Goal: Task Accomplishment & Management: Manage account settings

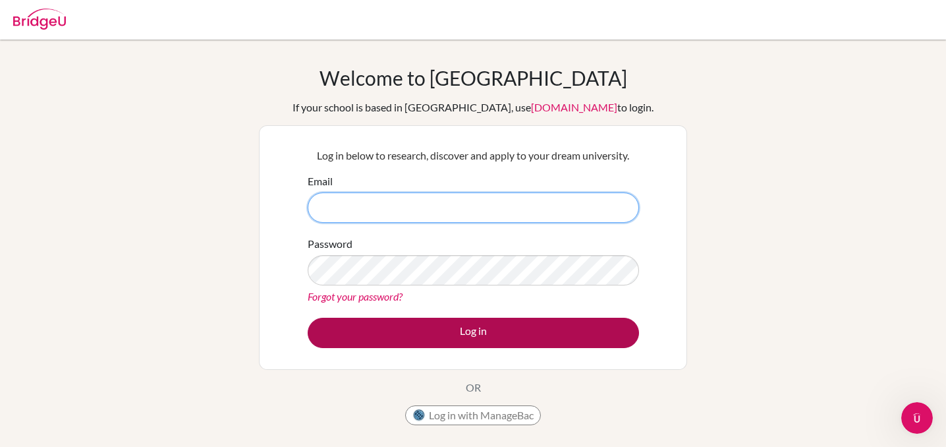
type input "[PERSON_NAME][EMAIL_ADDRESS][DOMAIN_NAME]"
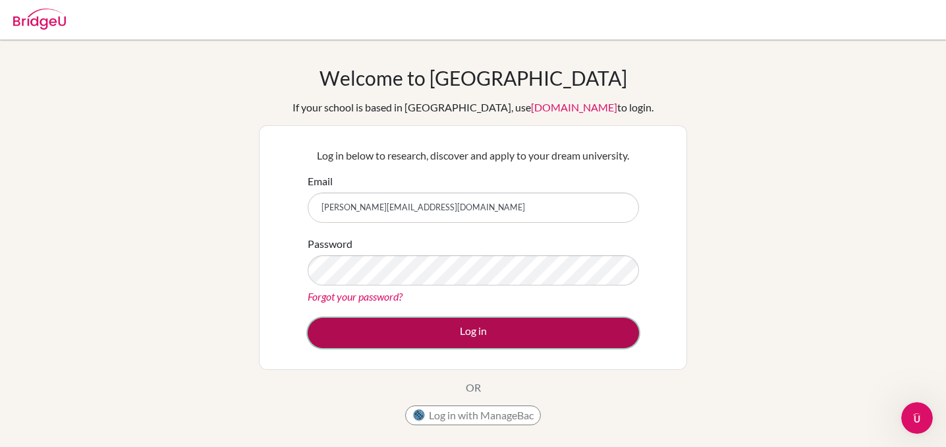
click at [466, 340] on button "Log in" at bounding box center [473, 333] width 331 height 30
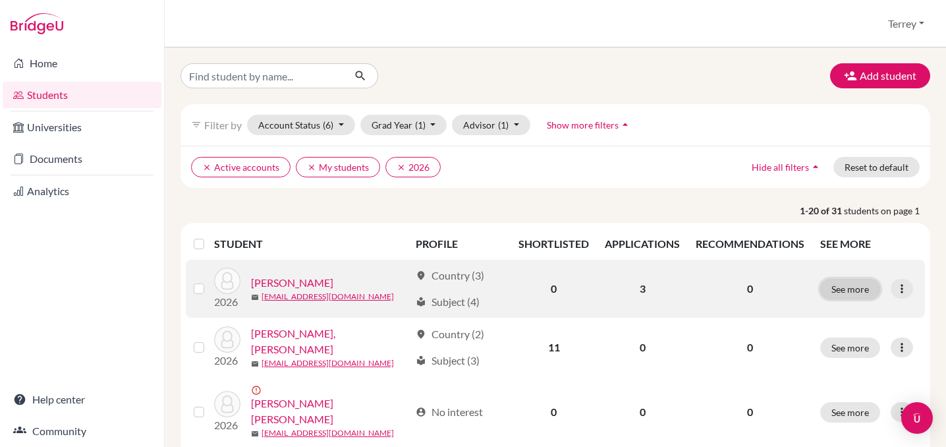
click at [847, 289] on button "See more" at bounding box center [850, 289] width 60 height 20
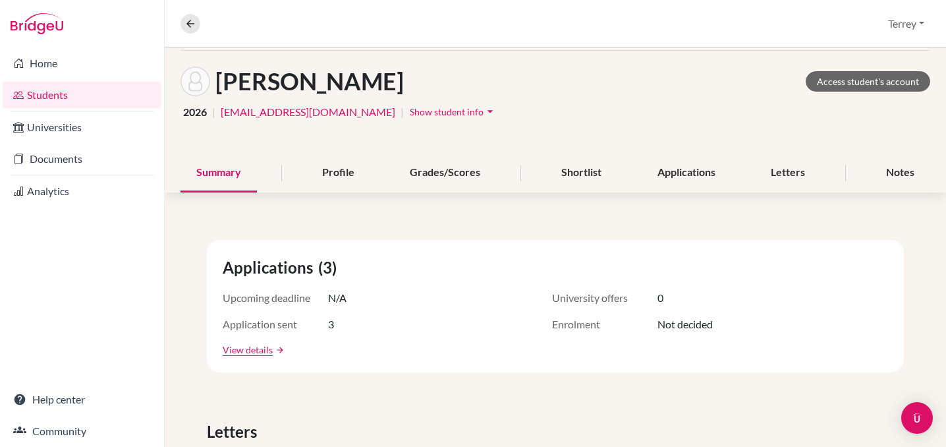
scroll to position [32, 0]
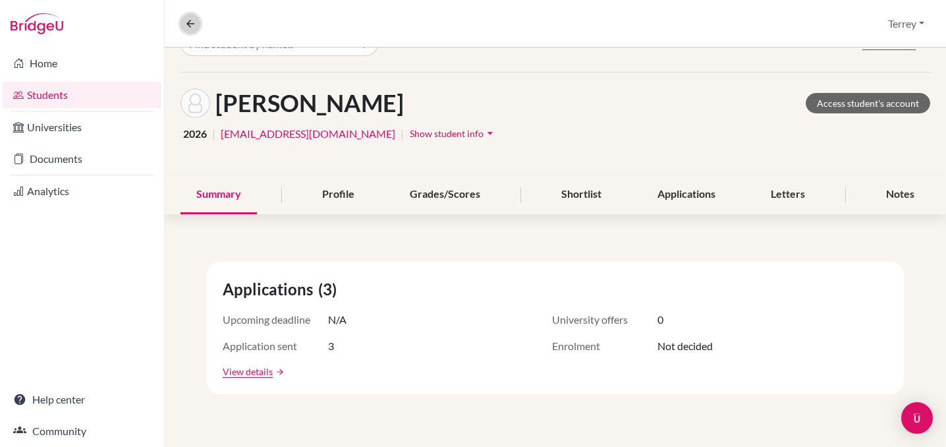
click at [183, 27] on button at bounding box center [191, 24] width 20 height 20
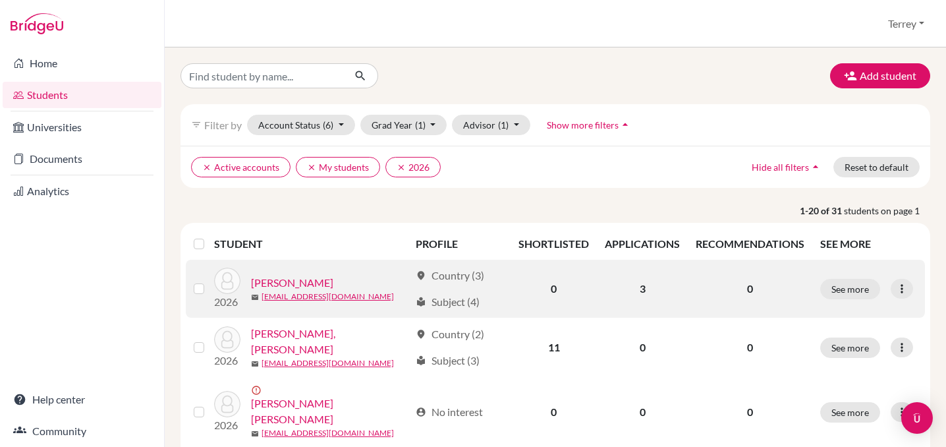
click at [275, 283] on link "Baird, Fiona" at bounding box center [292, 283] width 82 height 16
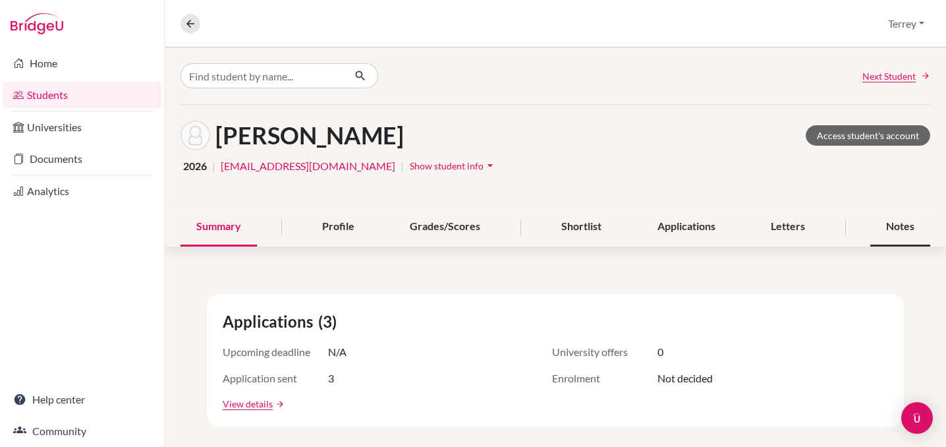
click at [907, 229] on div "Notes" at bounding box center [900, 227] width 60 height 39
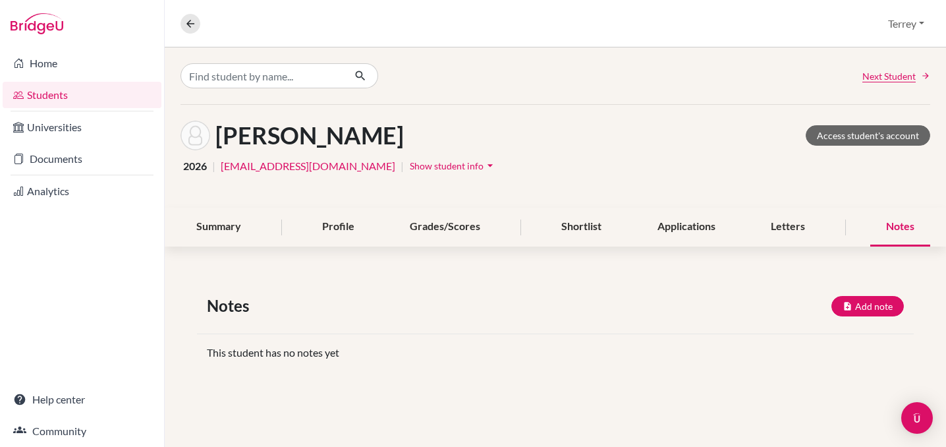
click at [907, 229] on div "Notes" at bounding box center [900, 227] width 60 height 39
click at [215, 248] on div "Next Student Baird, Fiona Access student's account 2026 | 26fbaird@mkis.edu.my …" at bounding box center [555, 224] width 781 height 355
click at [217, 229] on div "Summary" at bounding box center [219, 227] width 76 height 39
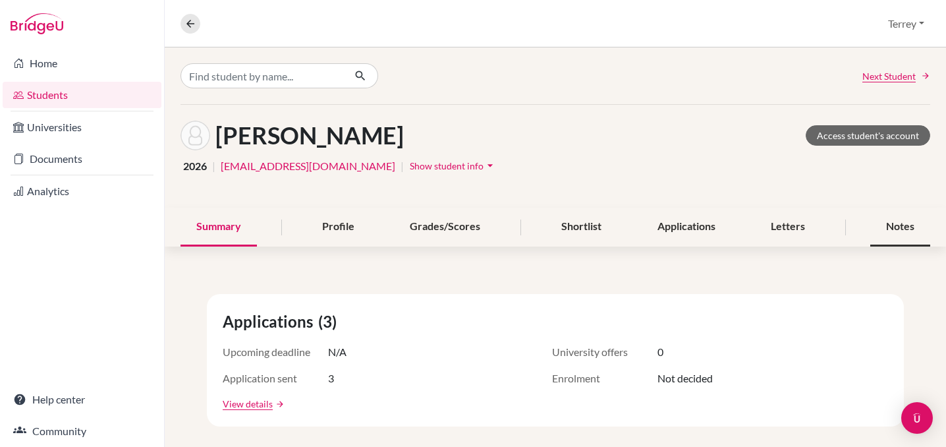
click at [895, 222] on div "Notes" at bounding box center [900, 227] width 60 height 39
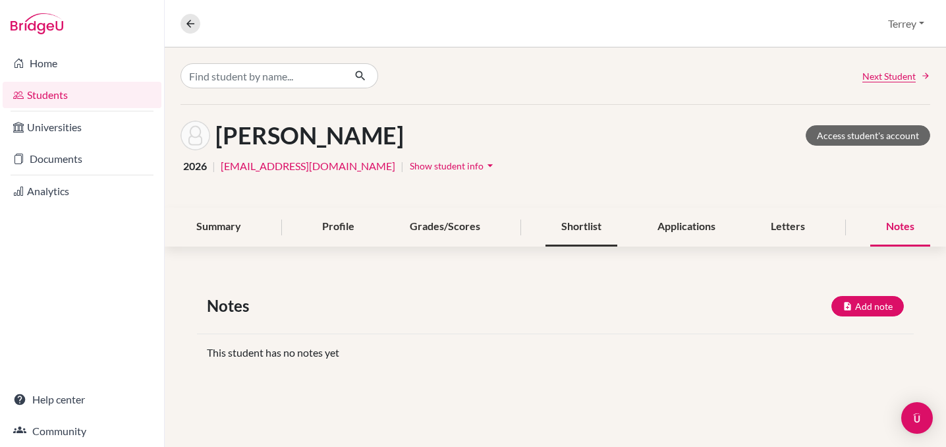
click at [568, 221] on div "Shortlist" at bounding box center [582, 227] width 72 height 39
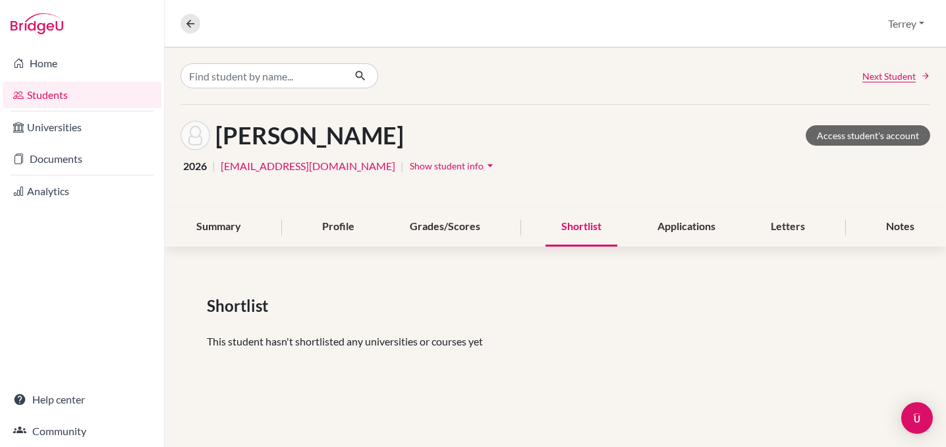
click at [570, 224] on div "Shortlist" at bounding box center [582, 227] width 72 height 39
click at [466, 228] on div "Grades/Scores" at bounding box center [445, 227] width 102 height 39
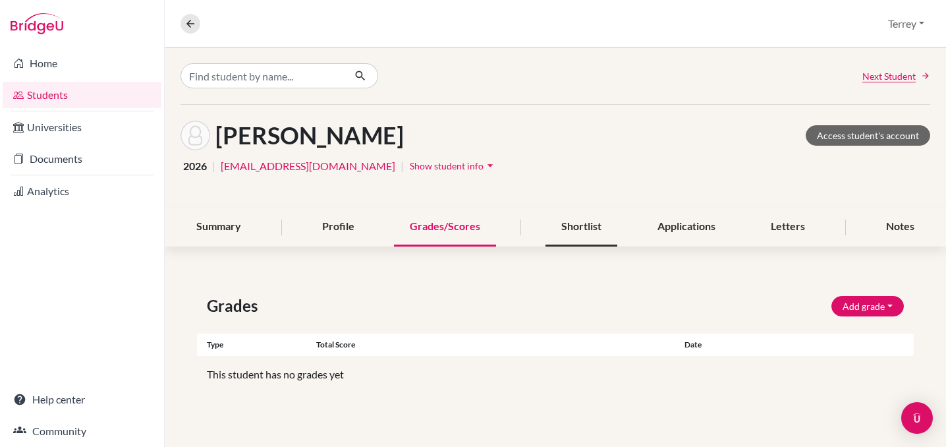
click at [569, 230] on div "Shortlist" at bounding box center [582, 227] width 72 height 39
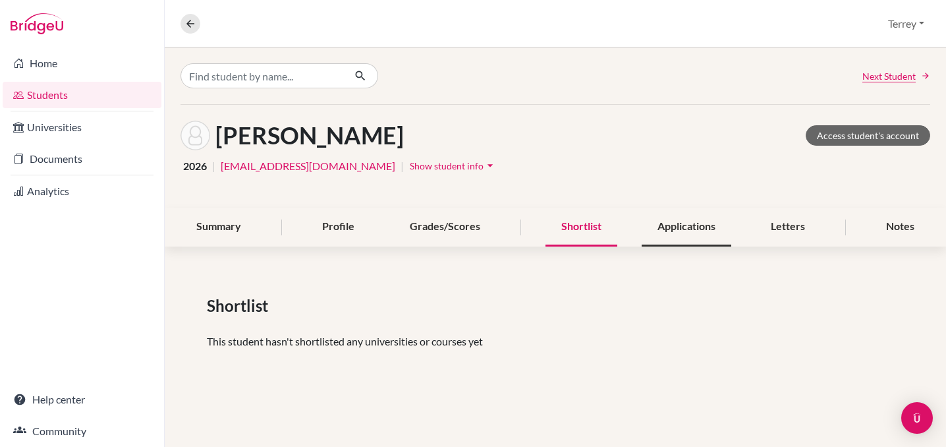
click at [671, 233] on div "Applications" at bounding box center [687, 227] width 90 height 39
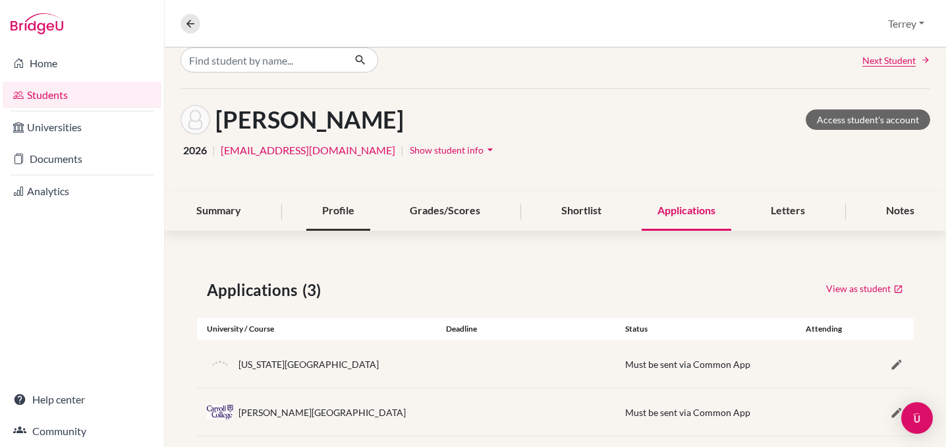
scroll to position [1, 0]
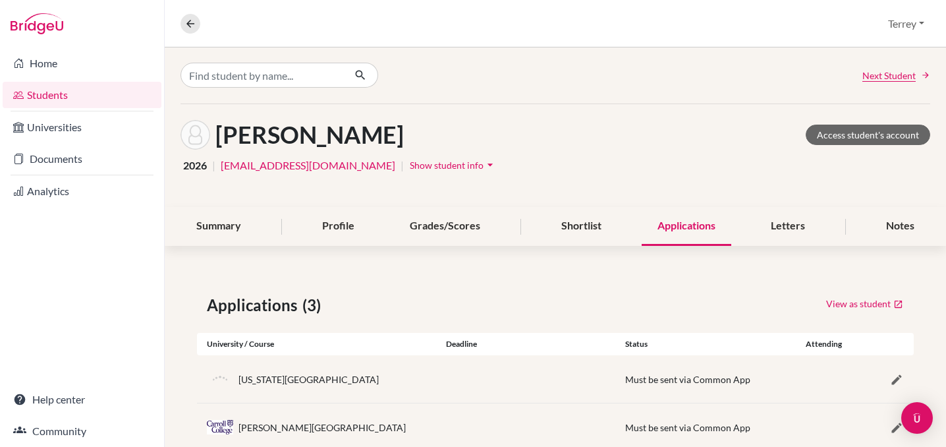
click at [484, 165] on icon "arrow_drop_down" at bounding box center [490, 164] width 13 height 13
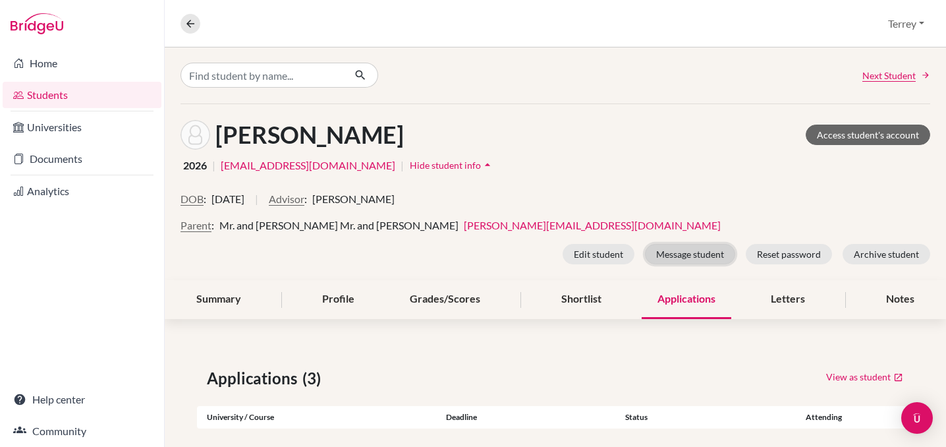
click at [710, 249] on button "Message student" at bounding box center [690, 254] width 90 height 20
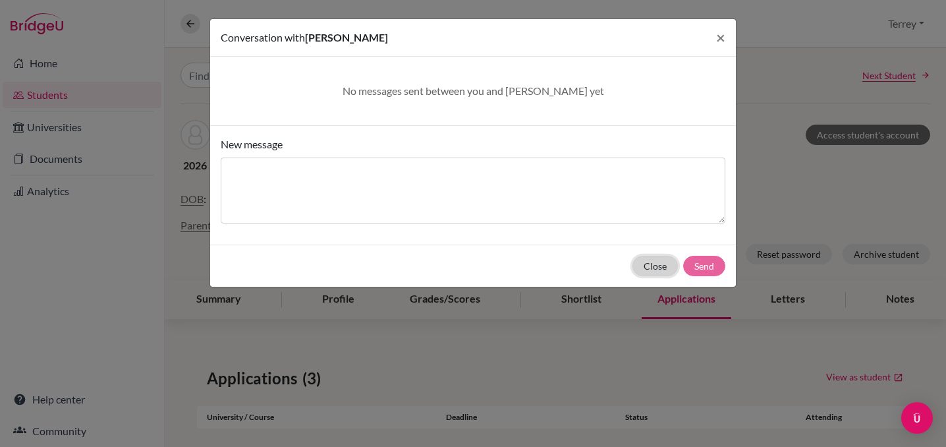
click at [662, 263] on button "Close" at bounding box center [655, 266] width 45 height 20
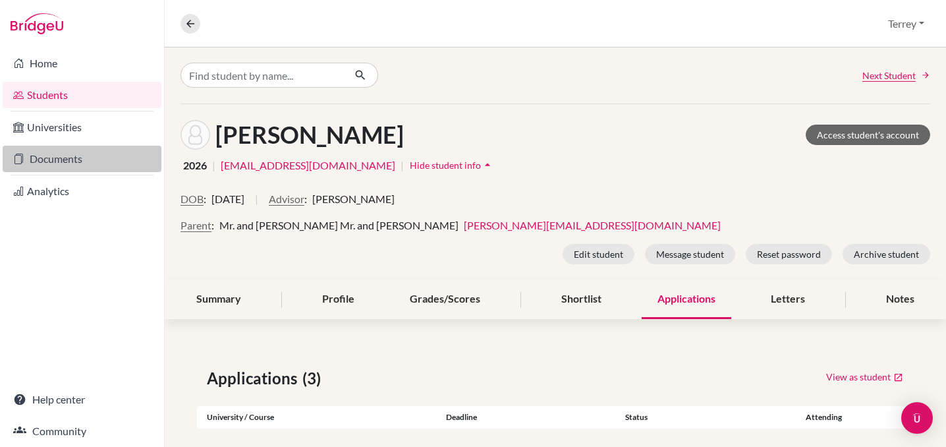
drag, startPoint x: 74, startPoint y: 161, endPoint x: 55, endPoint y: 162, distance: 18.5
click at [55, 162] on link "Documents" at bounding box center [82, 159] width 159 height 26
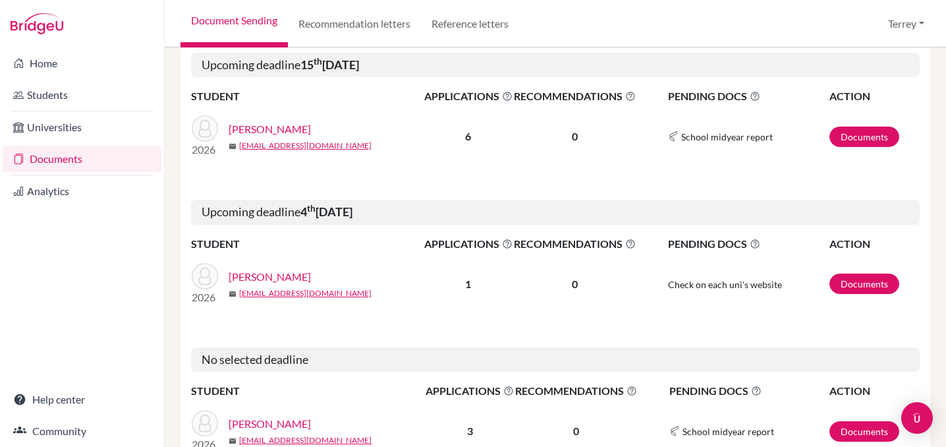
scroll to position [497, 0]
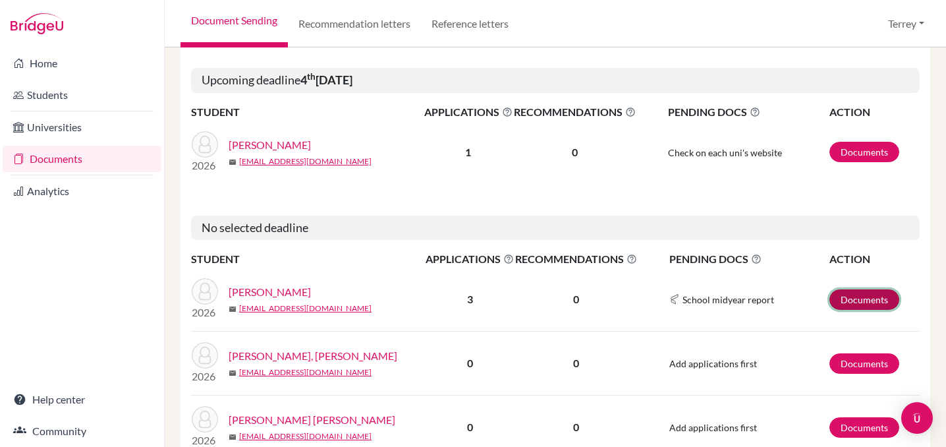
click at [853, 298] on link "Documents" at bounding box center [865, 299] width 70 height 20
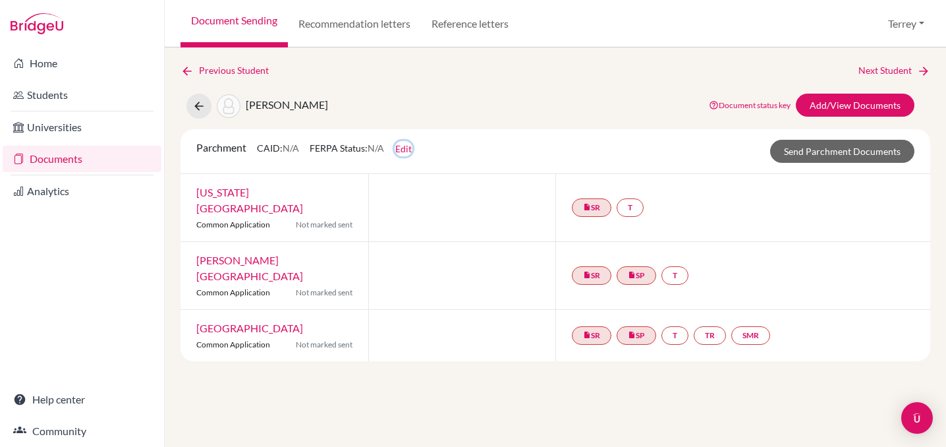
click at [410, 146] on button "Edit" at bounding box center [404, 148] width 18 height 15
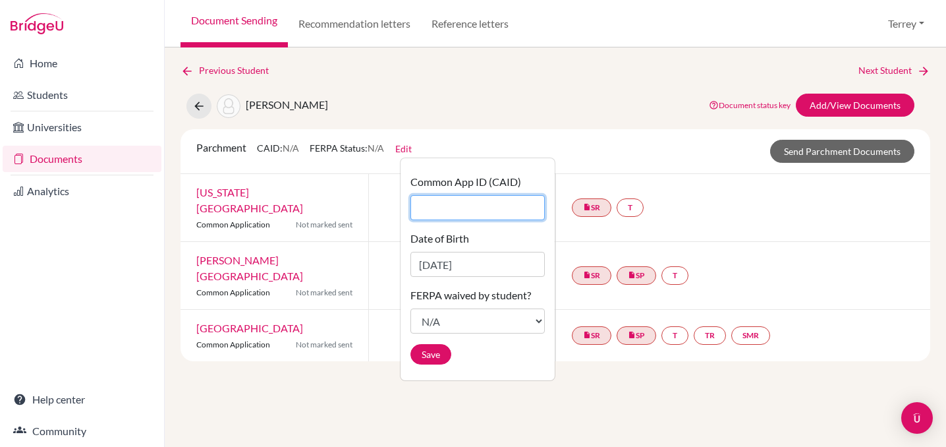
click at [444, 200] on input "Common App ID (CAID)" at bounding box center [477, 207] width 134 height 25
type input "44994030"
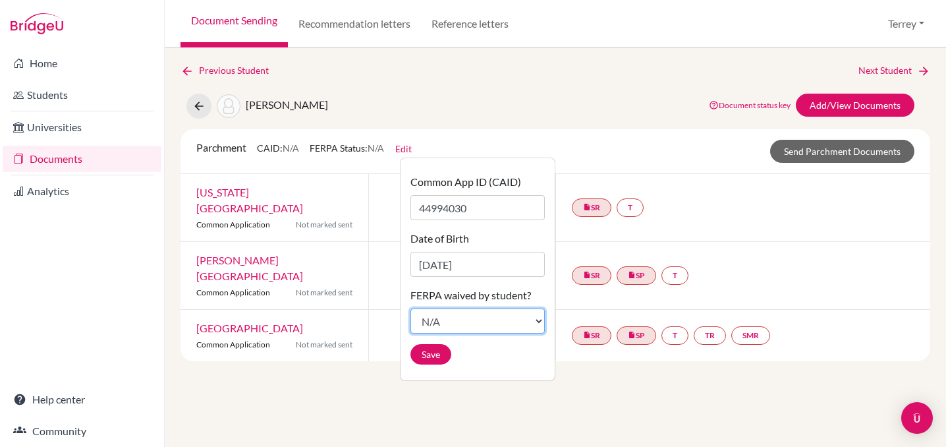
click at [469, 323] on select "N/A Not waived Waived Not applicable" at bounding box center [477, 320] width 134 height 25
select select "waived"
click at [410, 308] on select "N/A Not waived Waived Not applicable" at bounding box center [477, 320] width 134 height 25
click at [433, 357] on button "Save" at bounding box center [430, 354] width 41 height 20
click at [426, 359] on button "Save" at bounding box center [430, 354] width 41 height 20
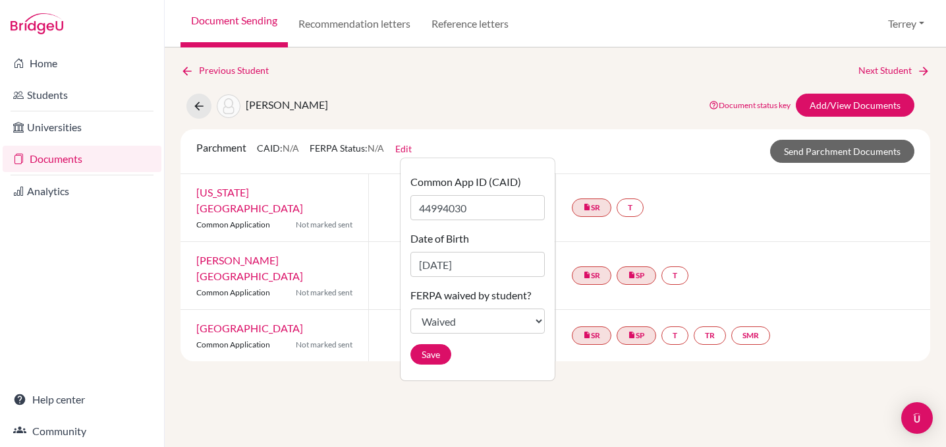
click at [748, 436] on div "Previous Student Next Student Baird, Fiona Document status key TR Requirement. …" at bounding box center [555, 246] width 781 height 399
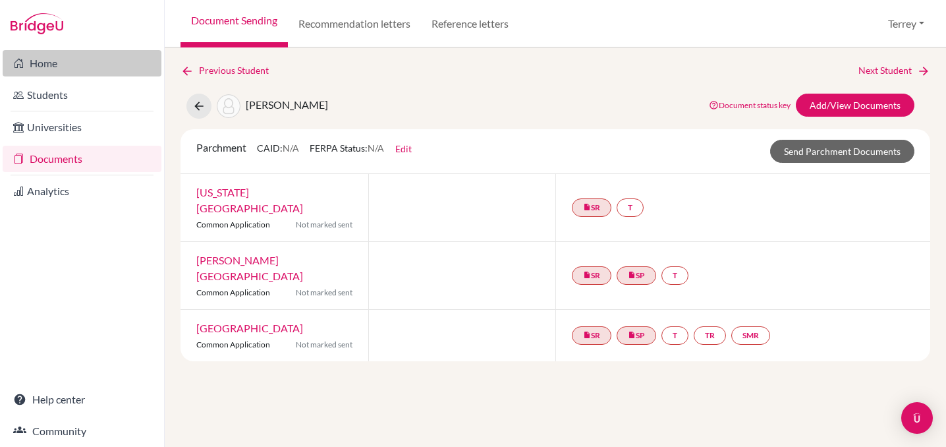
click at [37, 55] on link "Home" at bounding box center [82, 63] width 159 height 26
